Goal: Check status: Check status

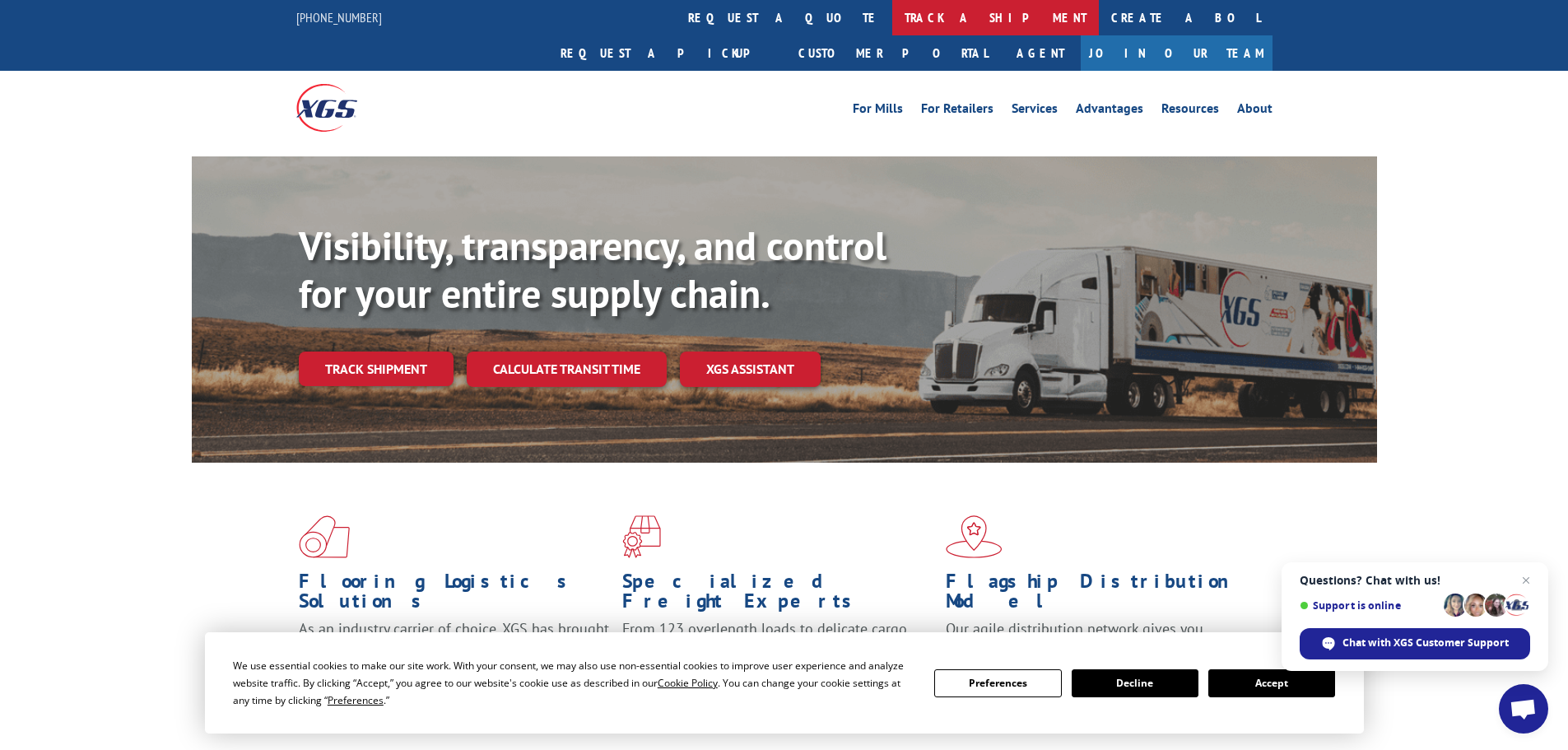
click at [892, 16] on link "track a shipment" at bounding box center [995, 17] width 207 height 36
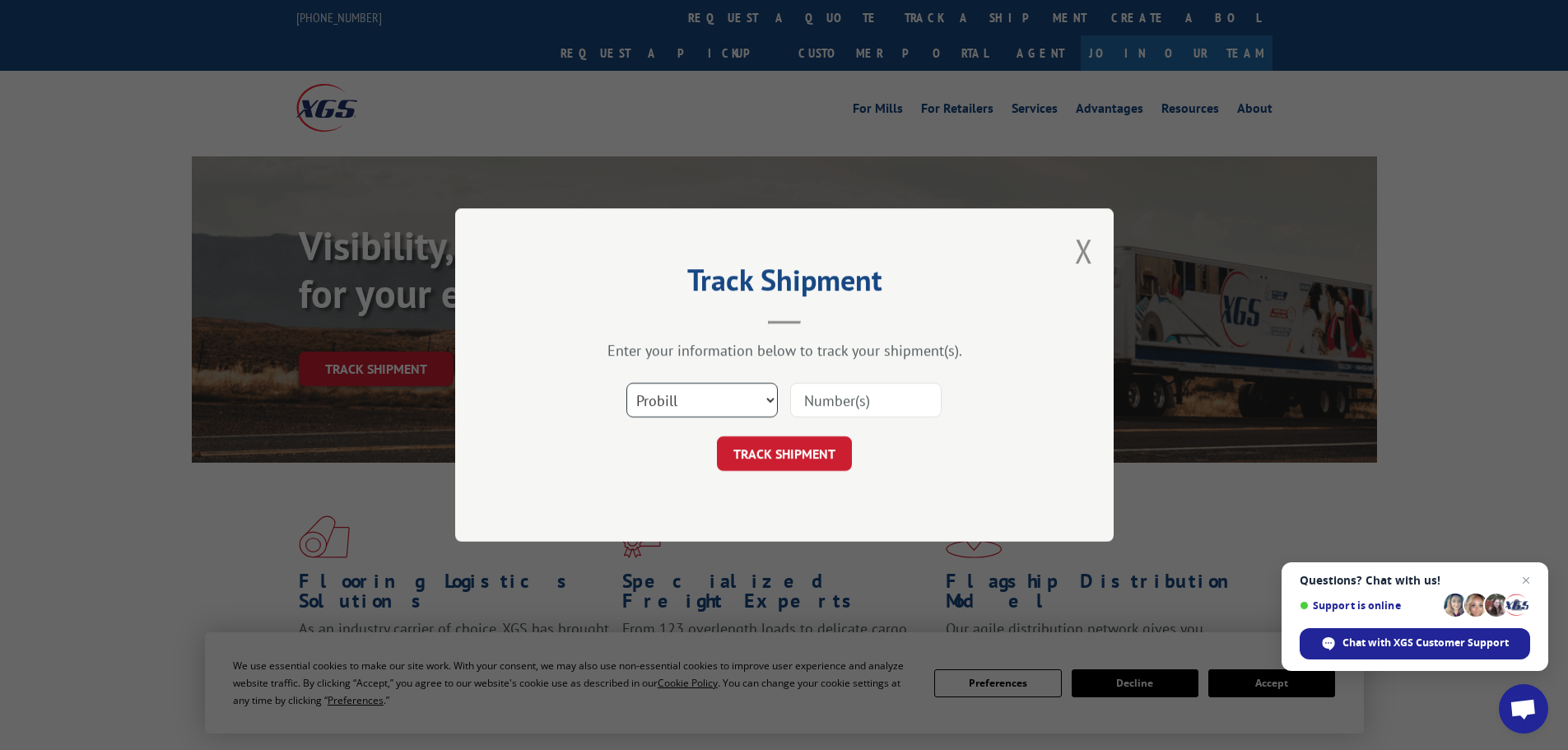
click at [677, 407] on select "Select category... Probill BOL PO" at bounding box center [702, 401] width 151 height 35
select select "bol"
click at [627, 383] on select "Select category... Probill BOL PO" at bounding box center [702, 401] width 151 height 35
click at [842, 410] on input at bounding box center [866, 401] width 151 height 35
paste input "5199300"
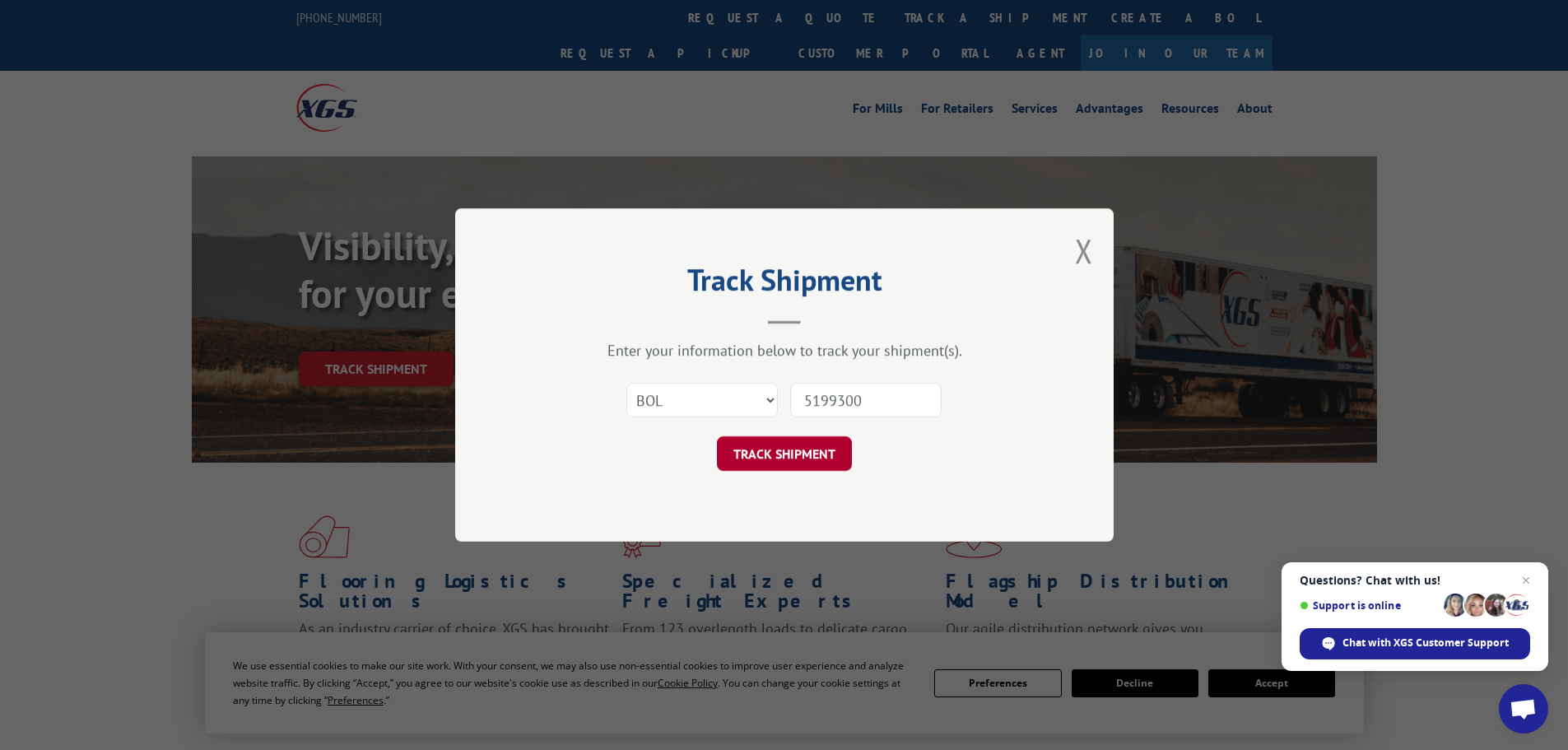
type input "5199300"
click at [805, 454] on button "TRACK SHIPMENT" at bounding box center [784, 453] width 135 height 35
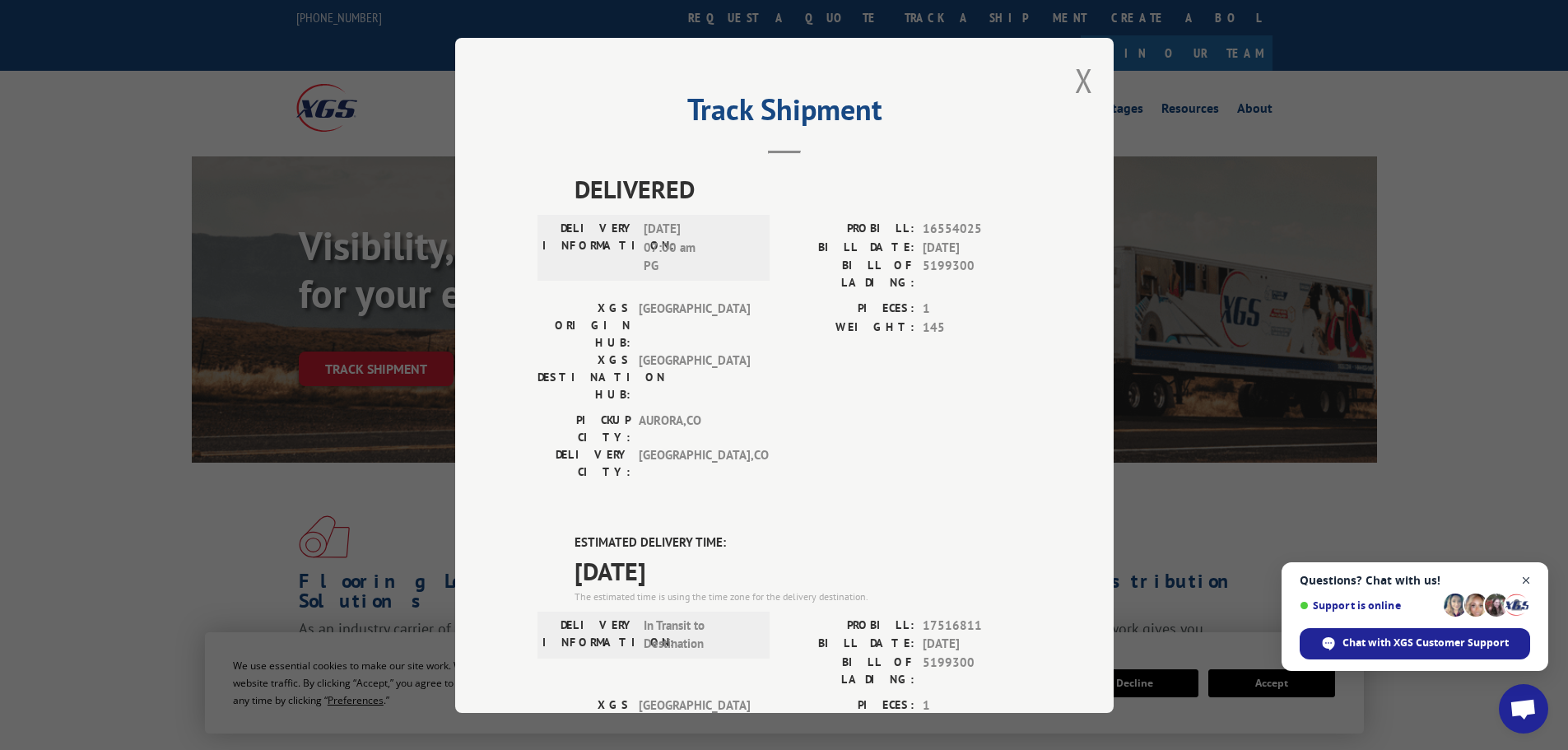
click at [1532, 576] on span "Close chat" at bounding box center [1527, 580] width 21 height 21
